Goal: Task Accomplishment & Management: Complete application form

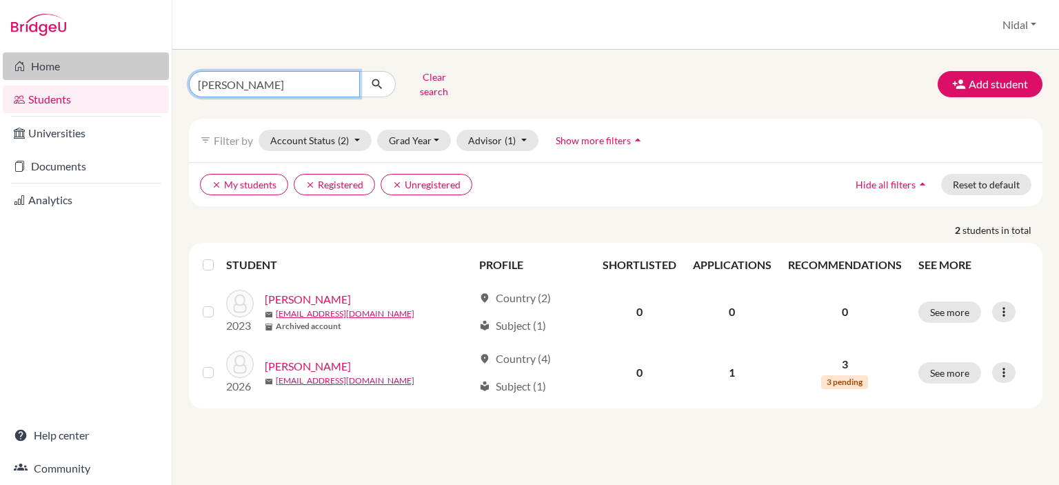
drag, startPoint x: 243, startPoint y: 74, endPoint x: 123, endPoint y: 74, distance: 120.0
click at [123, 74] on div "Home Students Universities Documents Analytics Help center Community Students o…" at bounding box center [529, 242] width 1059 height 485
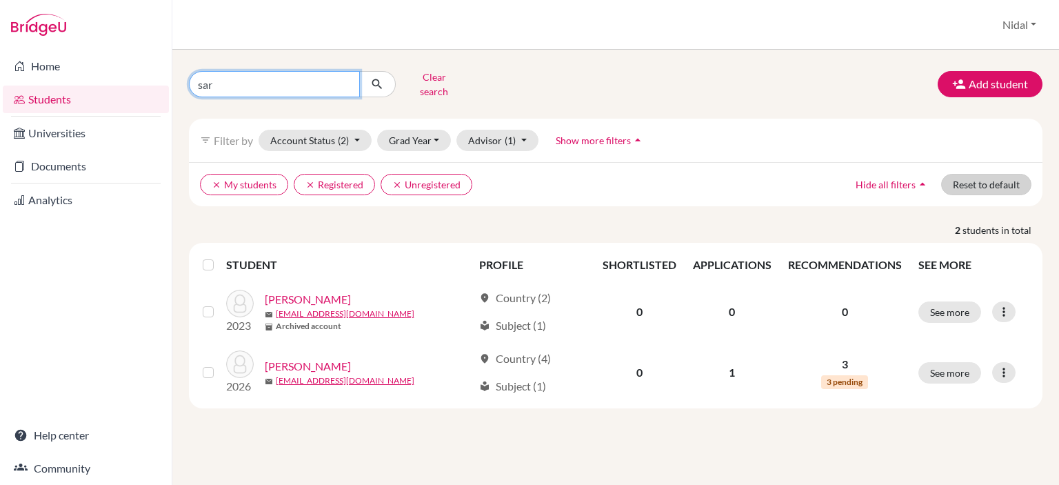
type input "sari"
click button "submit" at bounding box center [377, 84] width 37 height 26
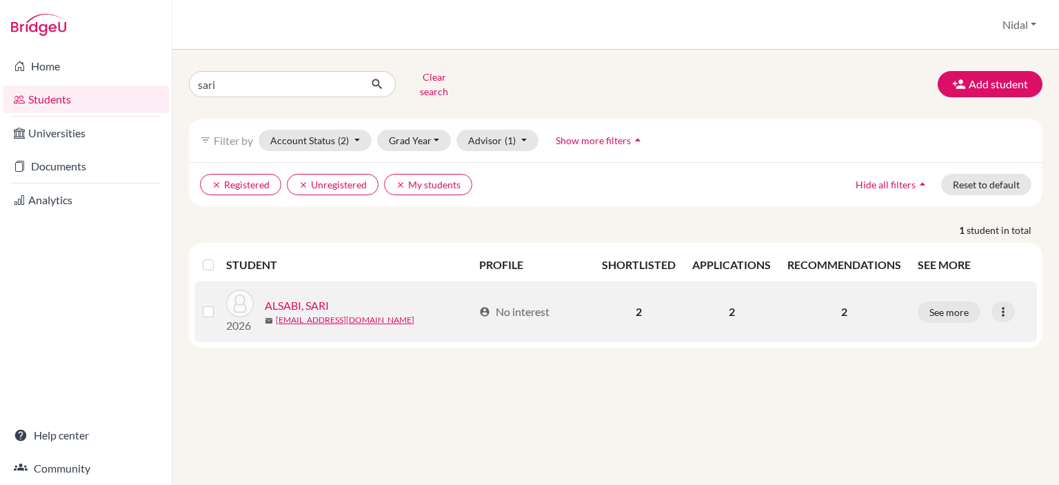
click at [307, 298] on link "ALSABI, SARI" at bounding box center [297, 305] width 64 height 17
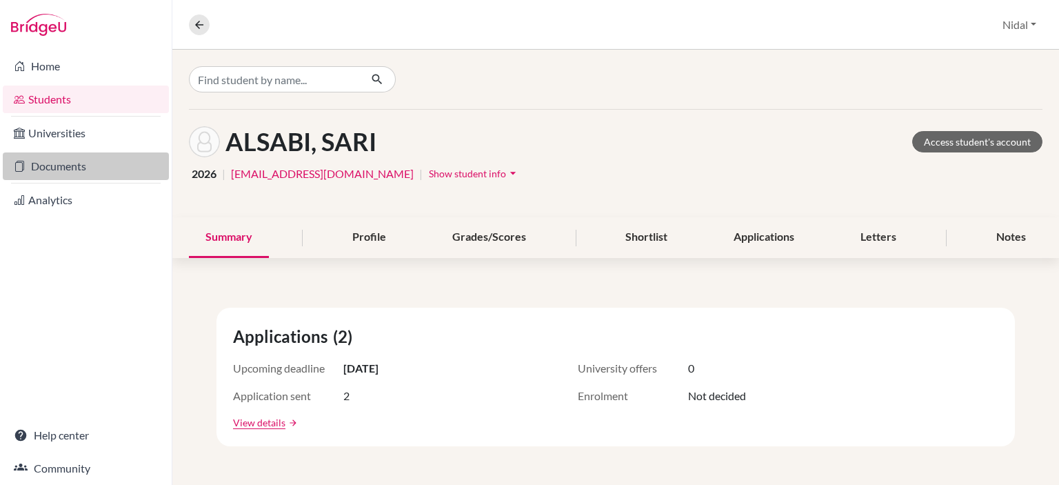
click at [81, 172] on link "Documents" at bounding box center [86, 166] width 166 height 28
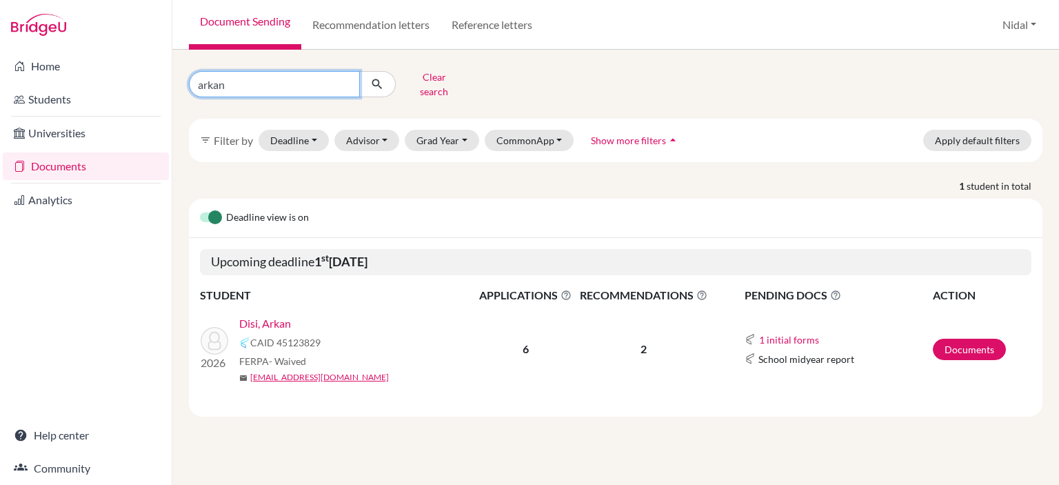
click at [298, 80] on input "arkan" at bounding box center [274, 84] width 171 height 26
type input "a"
type input "sari"
click button "submit" at bounding box center [377, 84] width 37 height 26
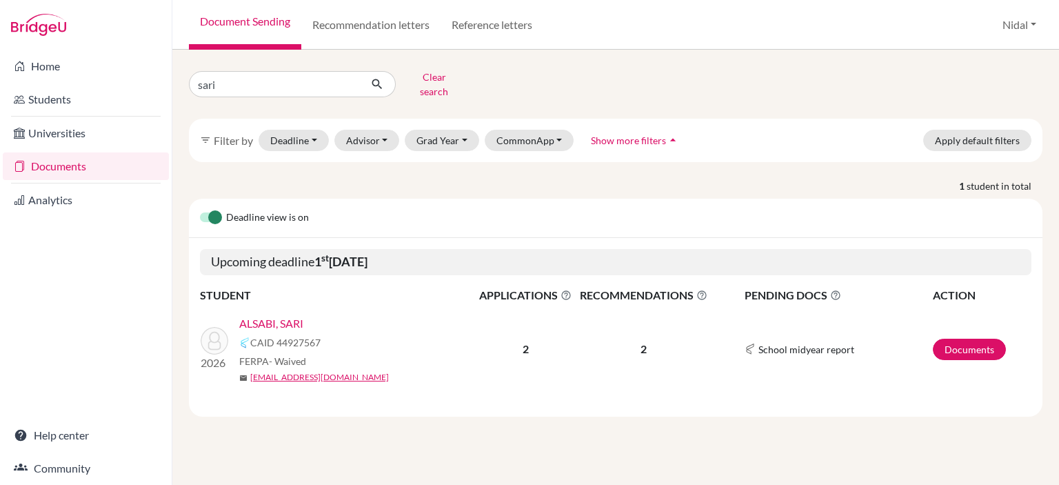
click at [993, 350] on td "Documents" at bounding box center [982, 349] width 99 height 90
click at [978, 343] on link "Documents" at bounding box center [969, 349] width 73 height 21
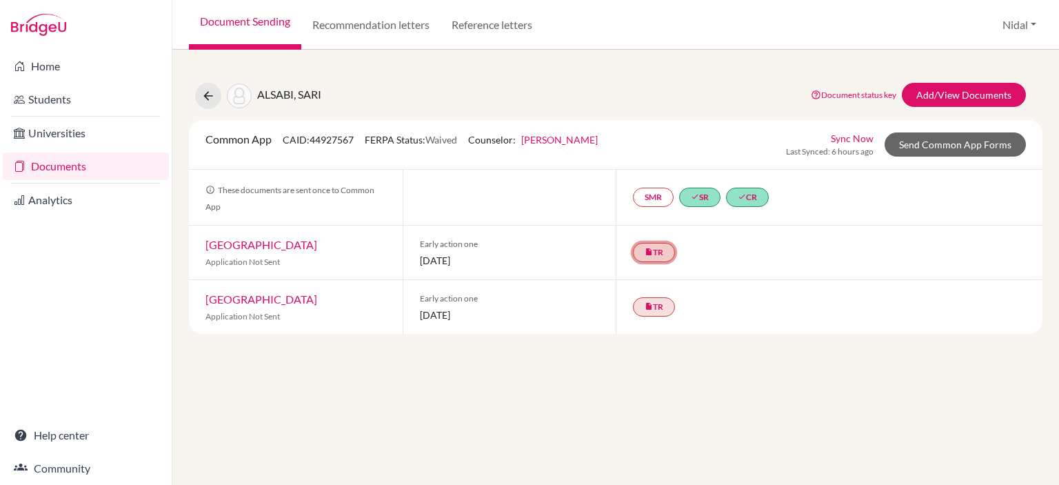
click at [659, 254] on link "insert_drive_file TR" at bounding box center [654, 252] width 42 height 19
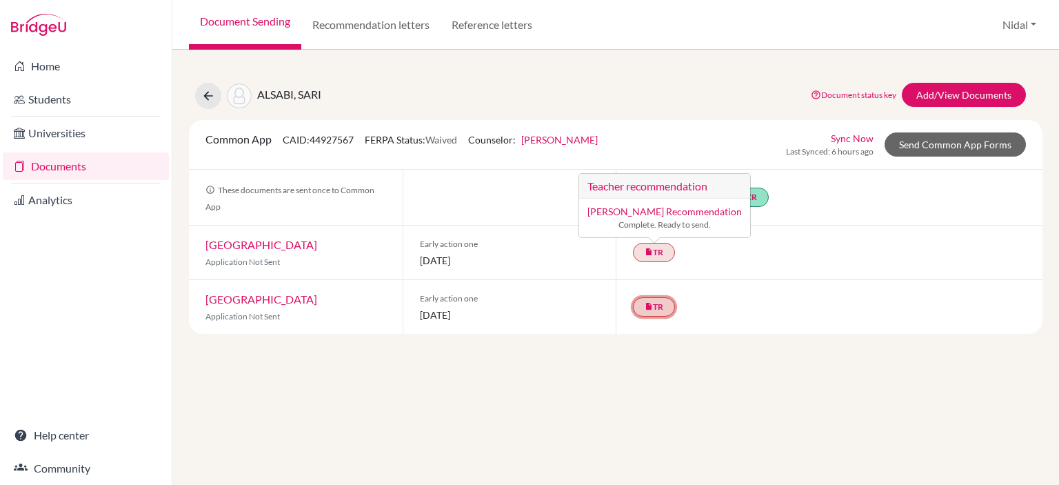
click at [648, 304] on icon "insert_drive_file" at bounding box center [649, 306] width 8 height 8
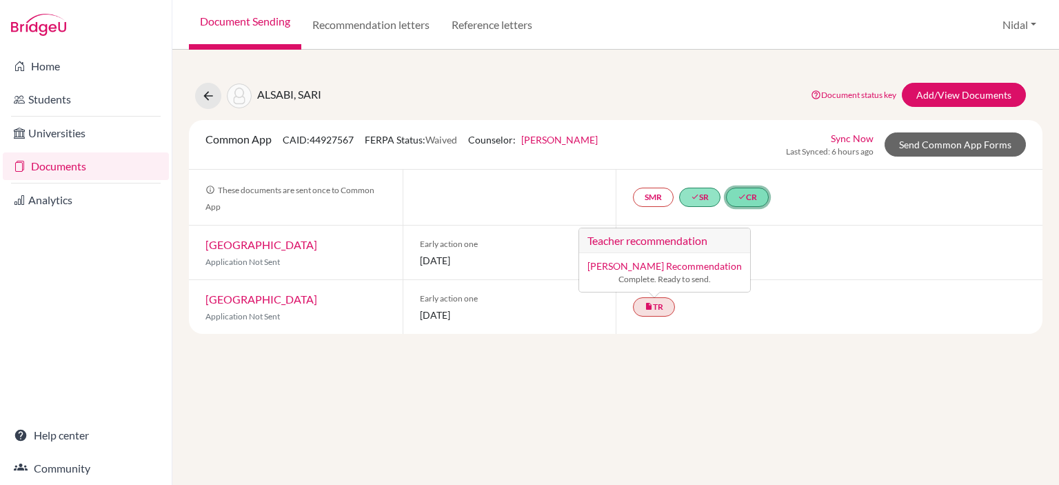
click at [742, 190] on link "done CR" at bounding box center [747, 197] width 43 height 19
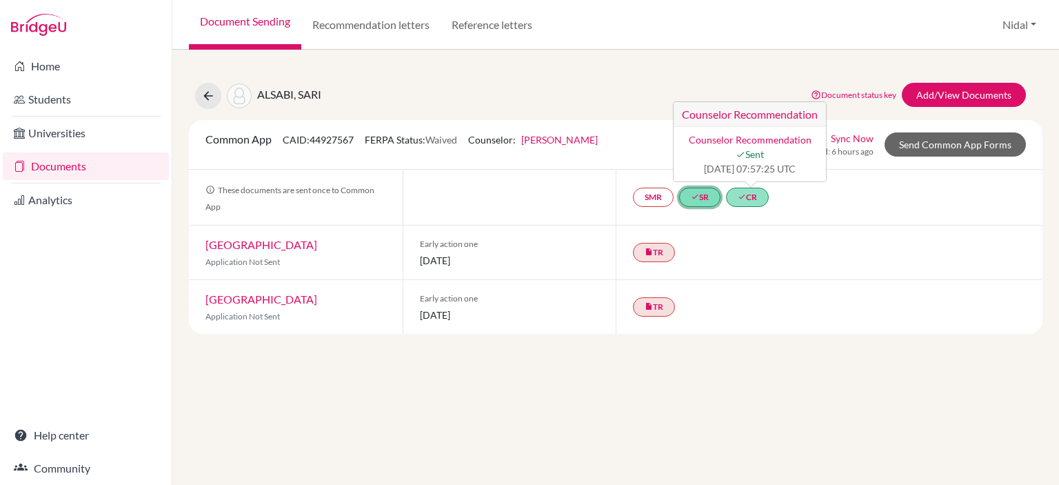
click at [709, 197] on link "done SR" at bounding box center [699, 197] width 41 height 19
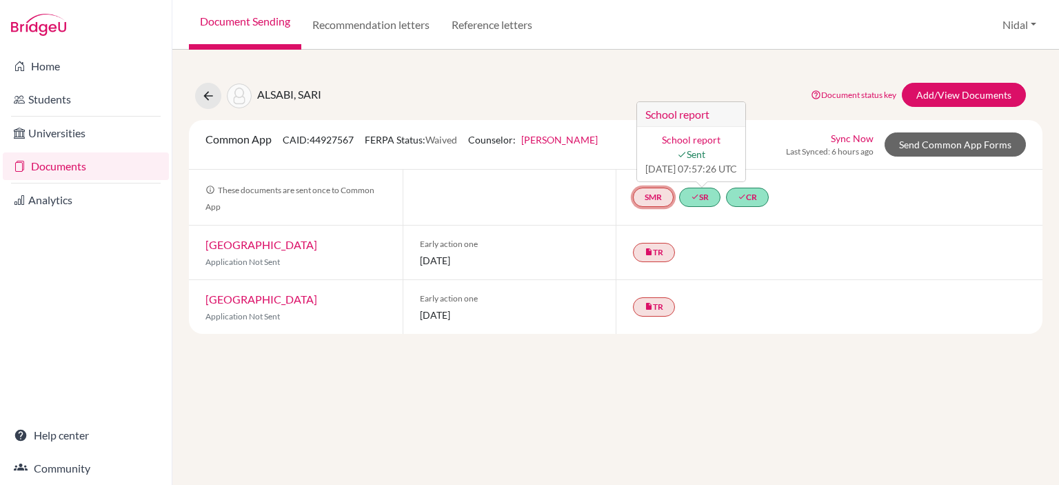
click at [664, 202] on link "SMR" at bounding box center [653, 197] width 41 height 19
click at [676, 156] on link "School midyear report" at bounding box center [654, 156] width 96 height 12
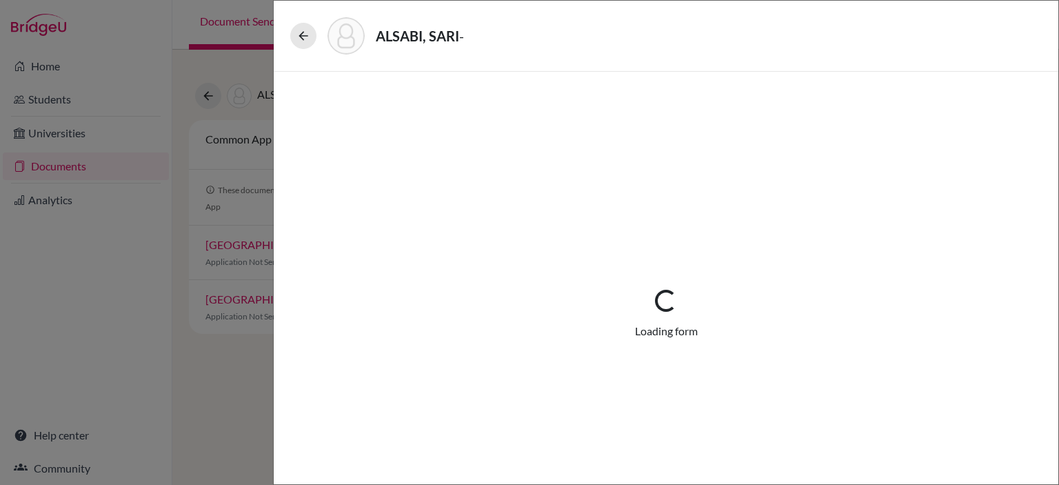
select select "5"
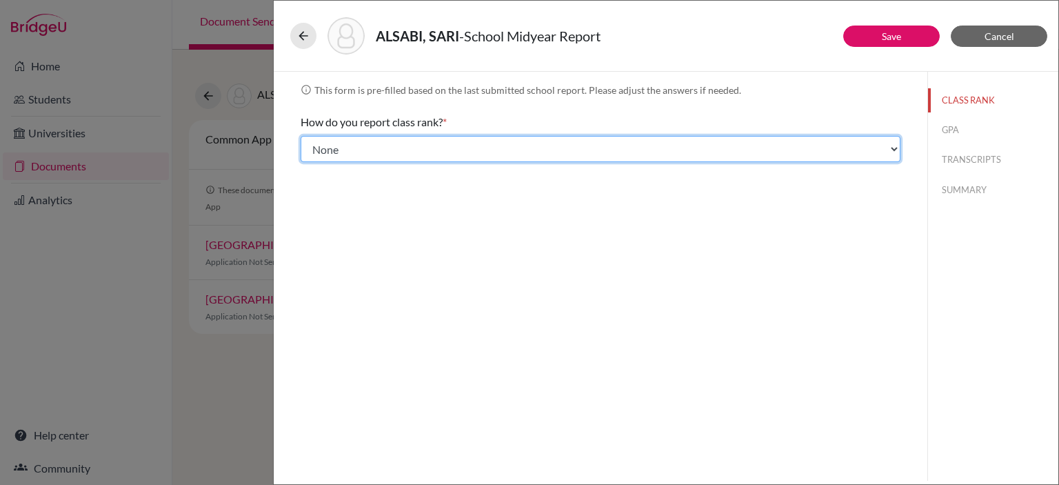
click at [674, 159] on select "Select... Exact Decile Quintile Quartile None" at bounding box center [601, 149] width 600 height 26
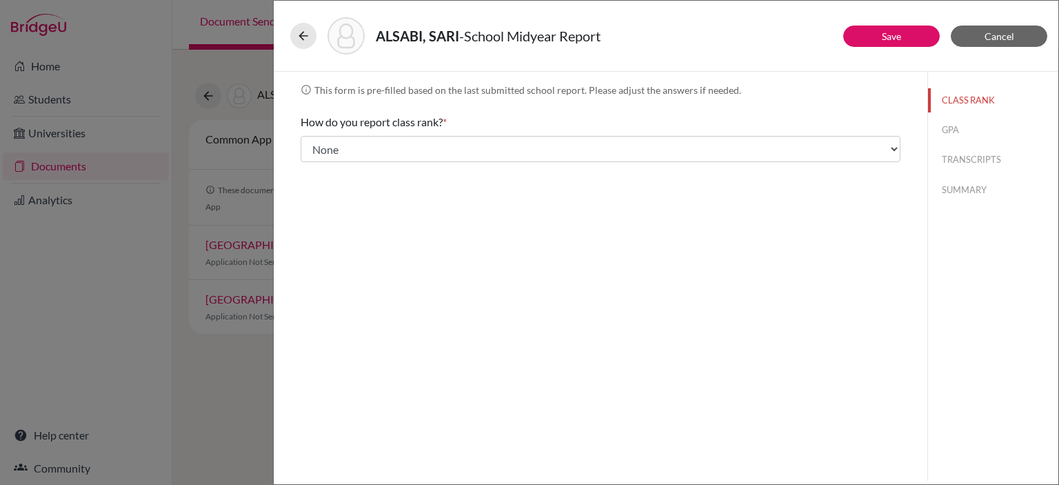
click at [484, 386] on div "info This form is pre-filled based on the last submitted school report. Please …" at bounding box center [601, 276] width 654 height 409
click at [306, 40] on icon at bounding box center [304, 36] width 14 height 14
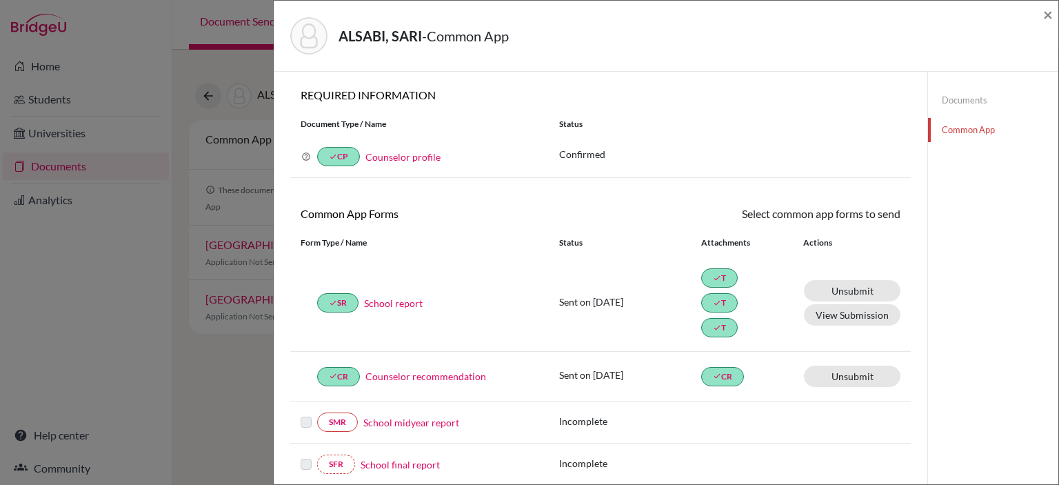
click at [204, 63] on div "ALSABI, SARI - Common App × × REQUIRED INFORMATION Document Type / Name Status …" at bounding box center [529, 242] width 1059 height 485
drag, startPoint x: 988, startPoint y: 129, endPoint x: 509, endPoint y: 2, distance: 495.2
click at [987, 129] on link "Common App" at bounding box center [993, 130] width 130 height 24
click at [399, 297] on link "School report" at bounding box center [393, 303] width 59 height 14
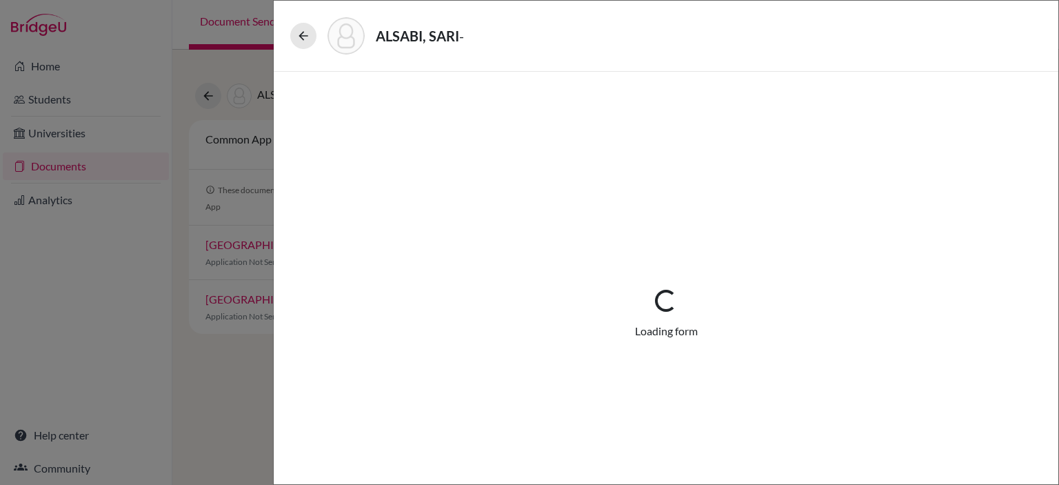
select select "3"
select select "685724"
select select "0"
select select "1"
select select "685722"
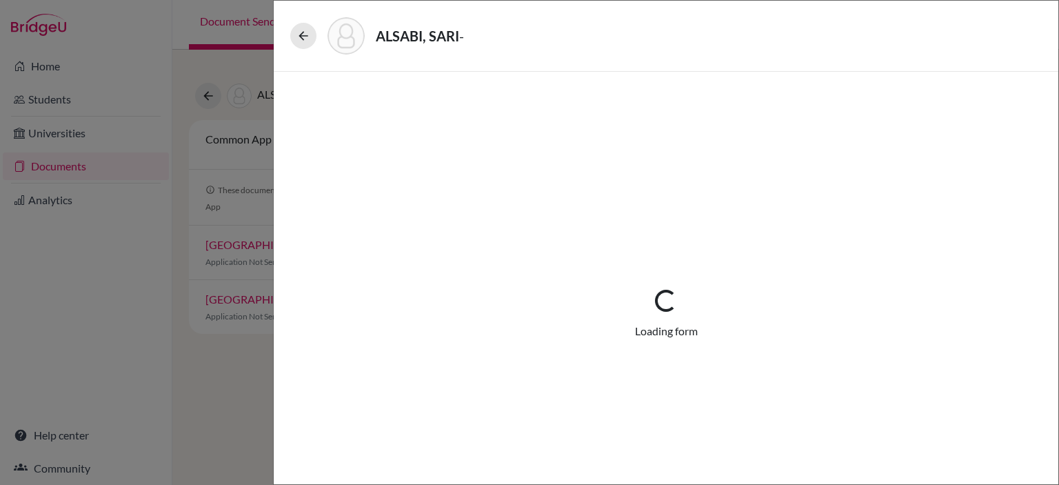
select select "685723"
select select "0"
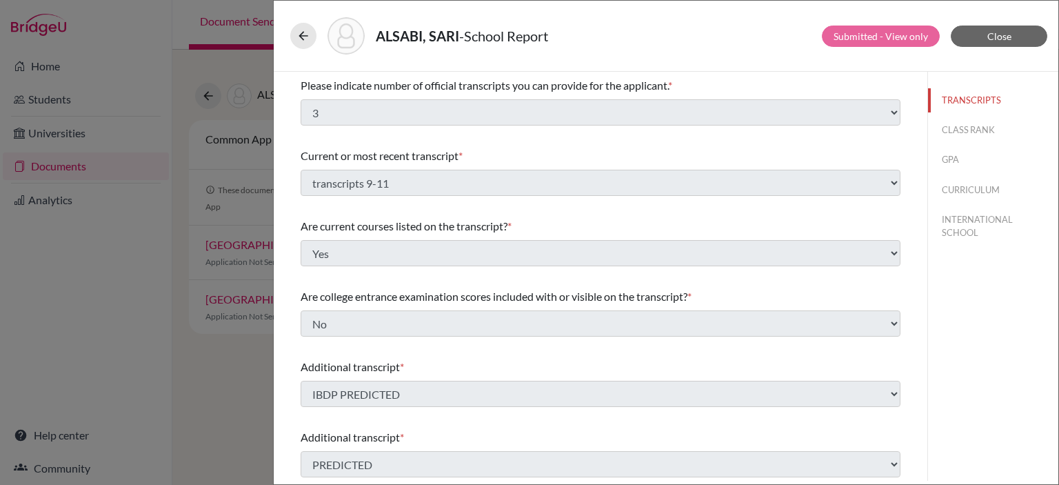
click at [221, 57] on div "ALSABI, SARI - School Report Submitted - View only Close Please indicate number…" at bounding box center [529, 242] width 1059 height 485
click at [295, 35] on button at bounding box center [303, 36] width 26 height 26
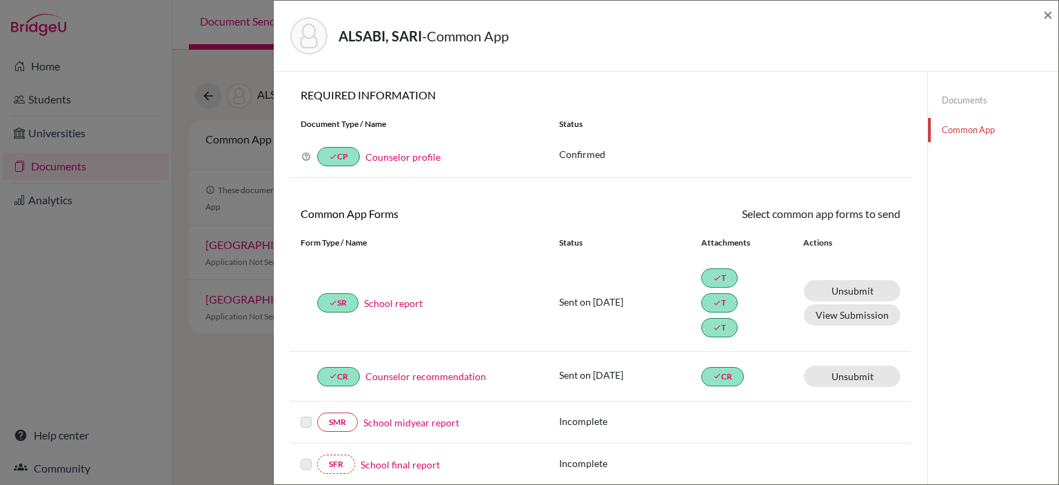
click at [226, 45] on div "ALSABI, SARI - Common App × × REQUIRED INFORMATION Document Type / Name Status …" at bounding box center [529, 242] width 1059 height 485
click at [1049, 16] on span "×" at bounding box center [1049, 14] width 10 height 20
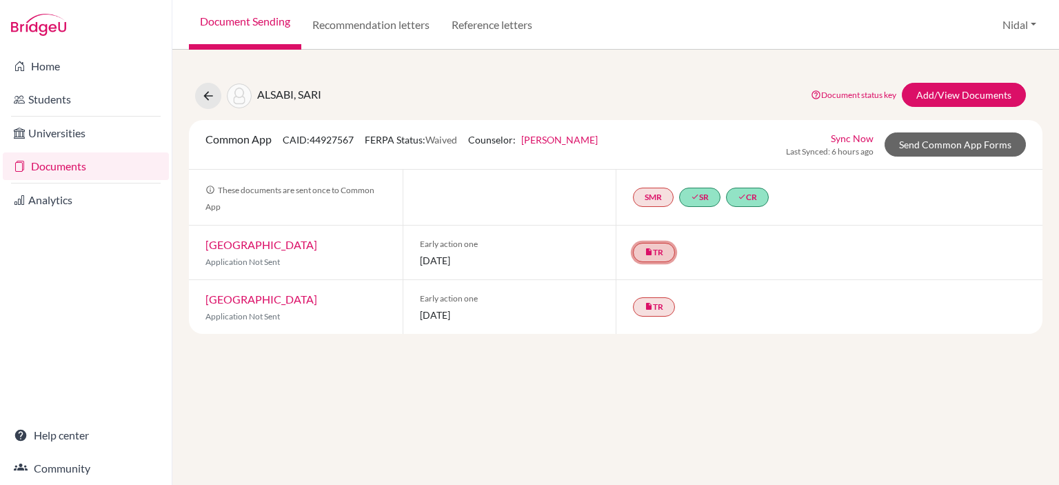
click at [655, 248] on link "insert_drive_file TR" at bounding box center [654, 252] width 42 height 19
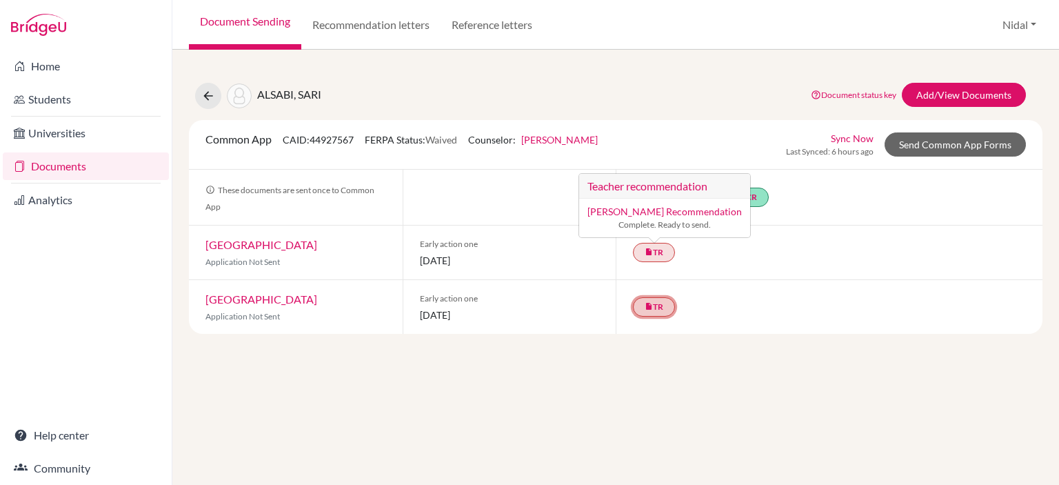
click at [651, 306] on icon "insert_drive_file" at bounding box center [649, 306] width 8 height 8
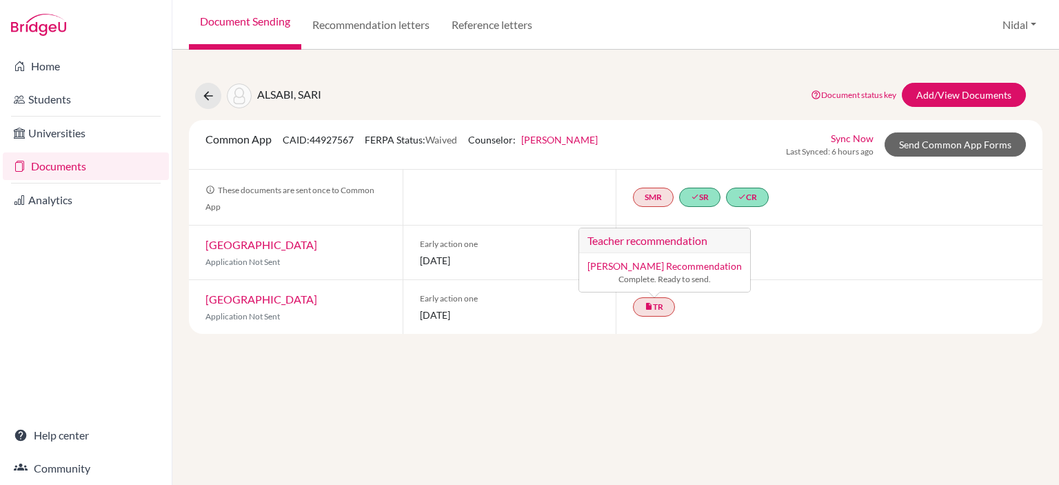
click at [715, 358] on div "ALSABI, SARI Document status key TR Requirement. Document not uploaded yet. TR …" at bounding box center [615, 267] width 887 height 435
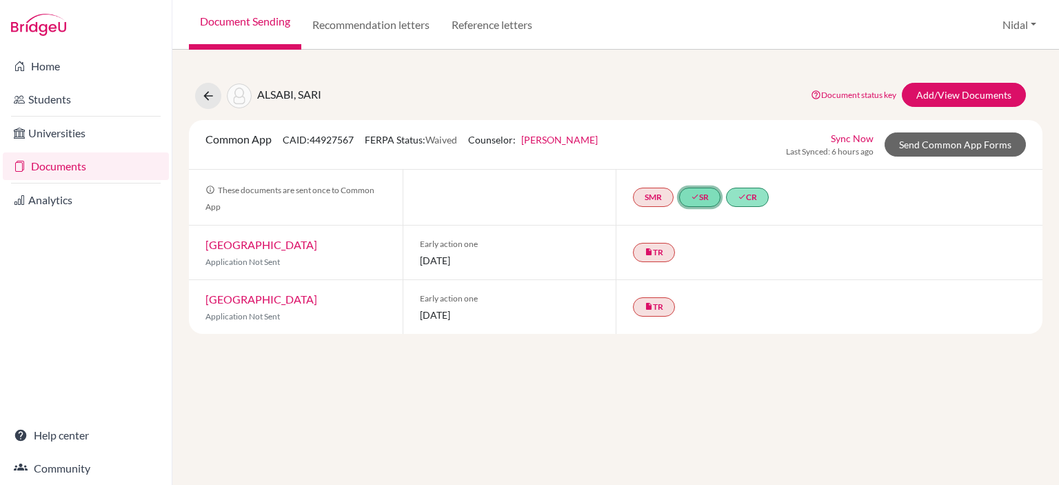
click at [703, 199] on link "done SR" at bounding box center [699, 197] width 41 height 19
click at [753, 202] on link "done CR" at bounding box center [747, 197] width 43 height 19
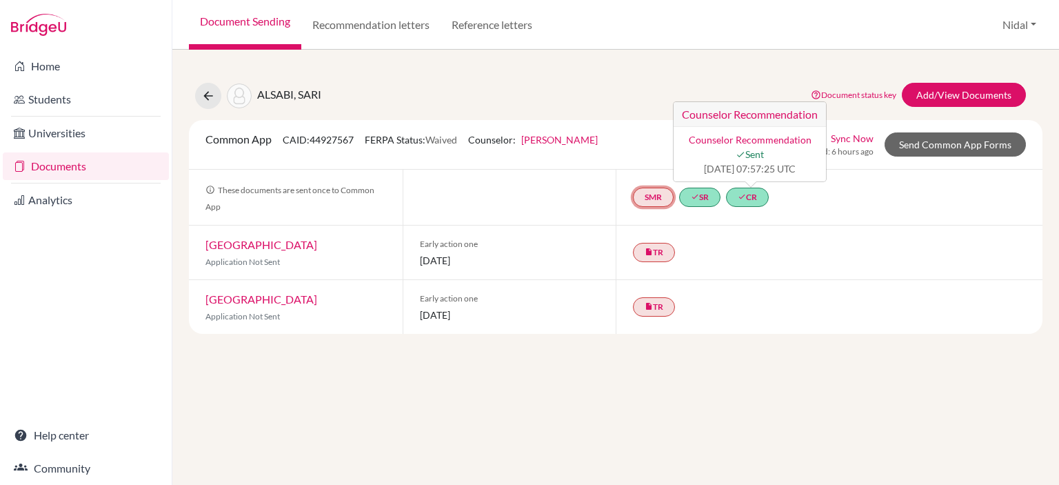
click at [643, 201] on link "SMR" at bounding box center [653, 197] width 41 height 19
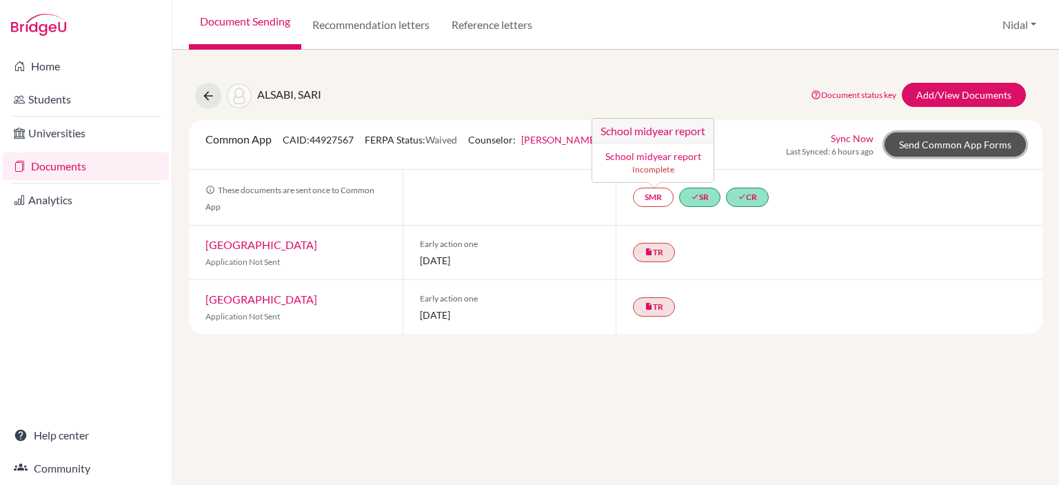
click at [912, 145] on link "Send Common App Forms" at bounding box center [955, 144] width 141 height 24
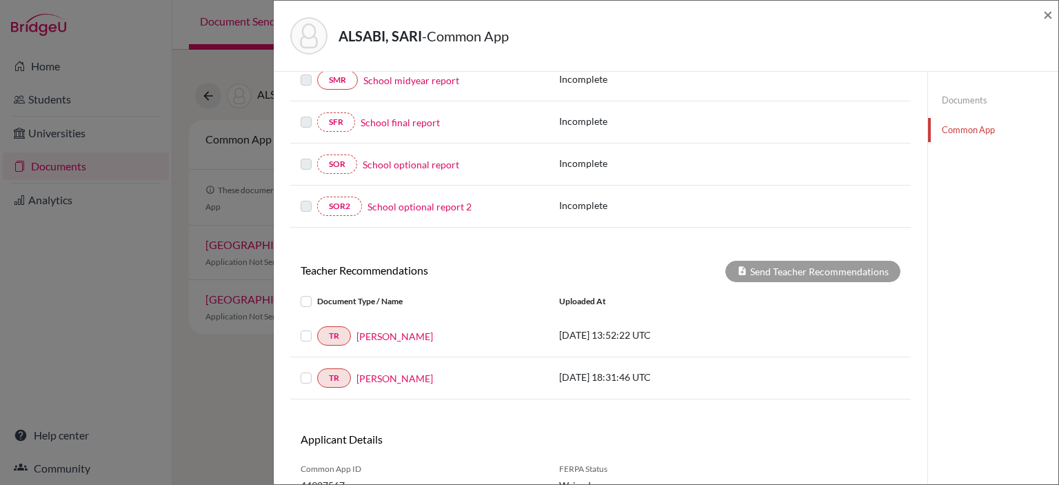
scroll to position [345, 0]
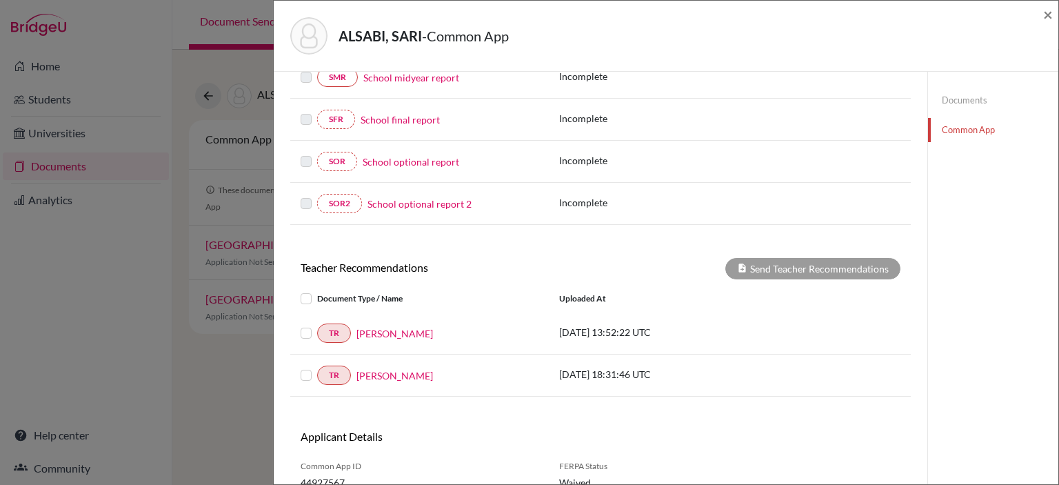
click at [317, 290] on label at bounding box center [317, 290] width 0 height 0
click at [0, 0] on input "checkbox" at bounding box center [0, 0] width 0 height 0
click at [795, 270] on button "Send Teacher Recommendations" at bounding box center [813, 268] width 175 height 21
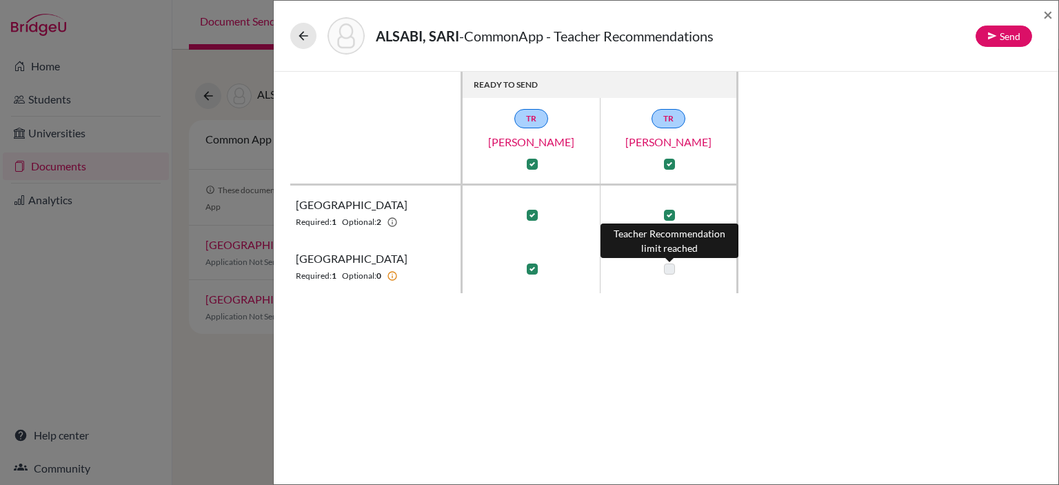
click at [668, 270] on label at bounding box center [669, 268] width 11 height 11
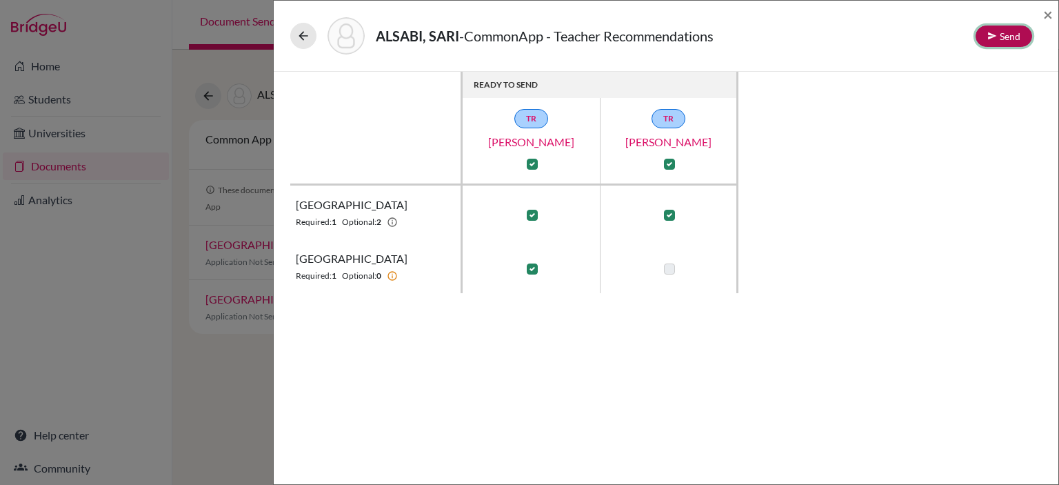
click at [1015, 30] on button "Send" at bounding box center [1004, 36] width 57 height 21
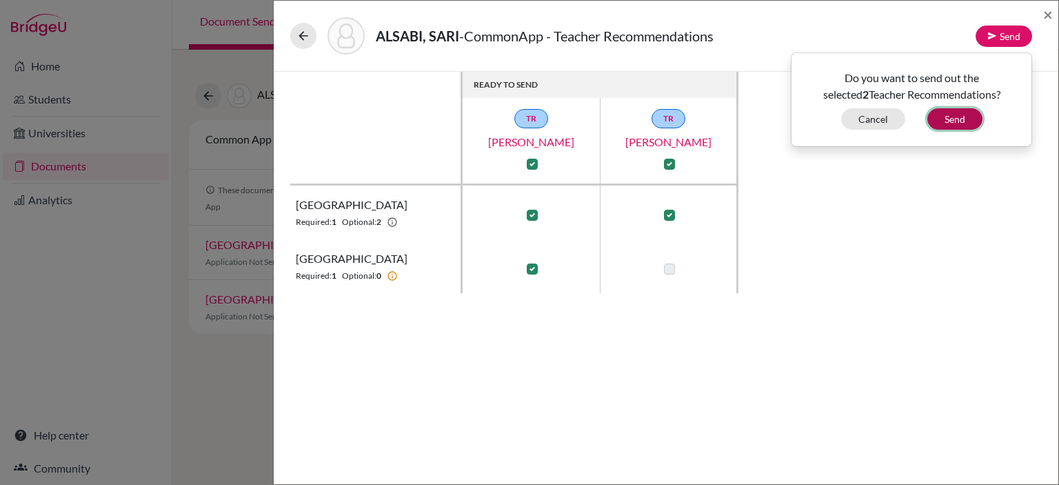
click at [964, 119] on button "Send" at bounding box center [955, 118] width 55 height 21
checkbox input "false"
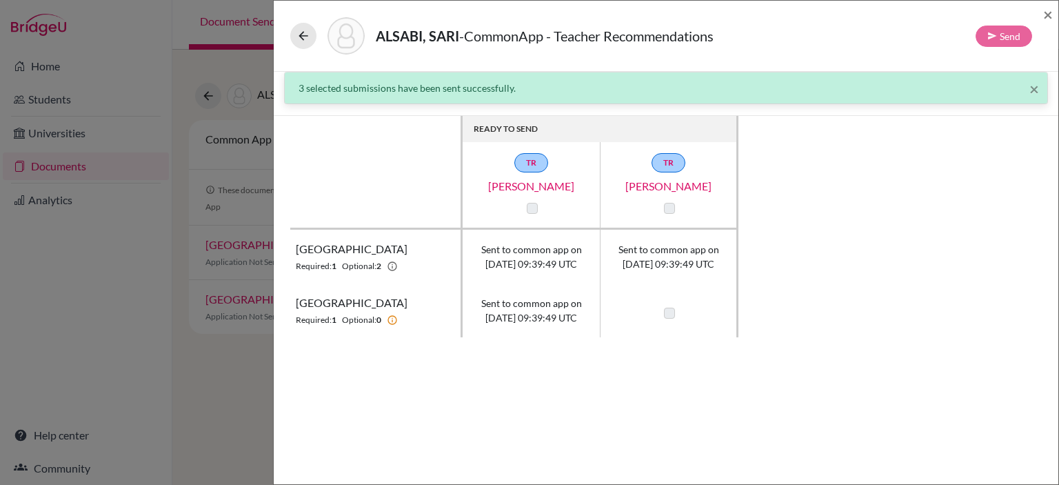
click at [199, 135] on div "ALSABI, SARI - CommonApp - Teacher Recommendations Send × × 3 selected submissi…" at bounding box center [529, 242] width 1059 height 485
click at [306, 34] on icon at bounding box center [304, 36] width 14 height 14
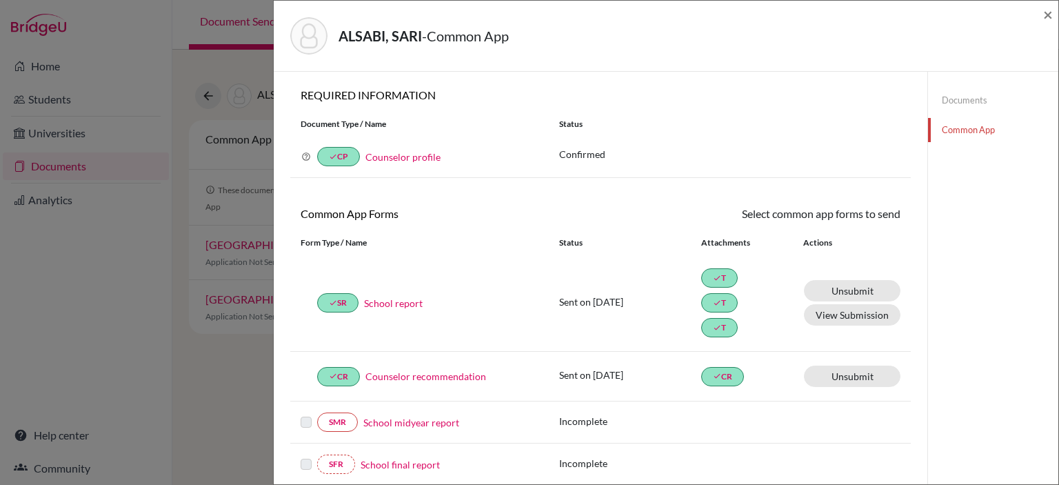
drag, startPoint x: 197, startPoint y: 115, endPoint x: 46, endPoint y: 66, distance: 158.4
click at [196, 115] on div "ALSABI, SARI - Common App × × REQUIRED INFORMATION Document Type / Name Status …" at bounding box center [529, 242] width 1059 height 485
